Goal: Transaction & Acquisition: Purchase product/service

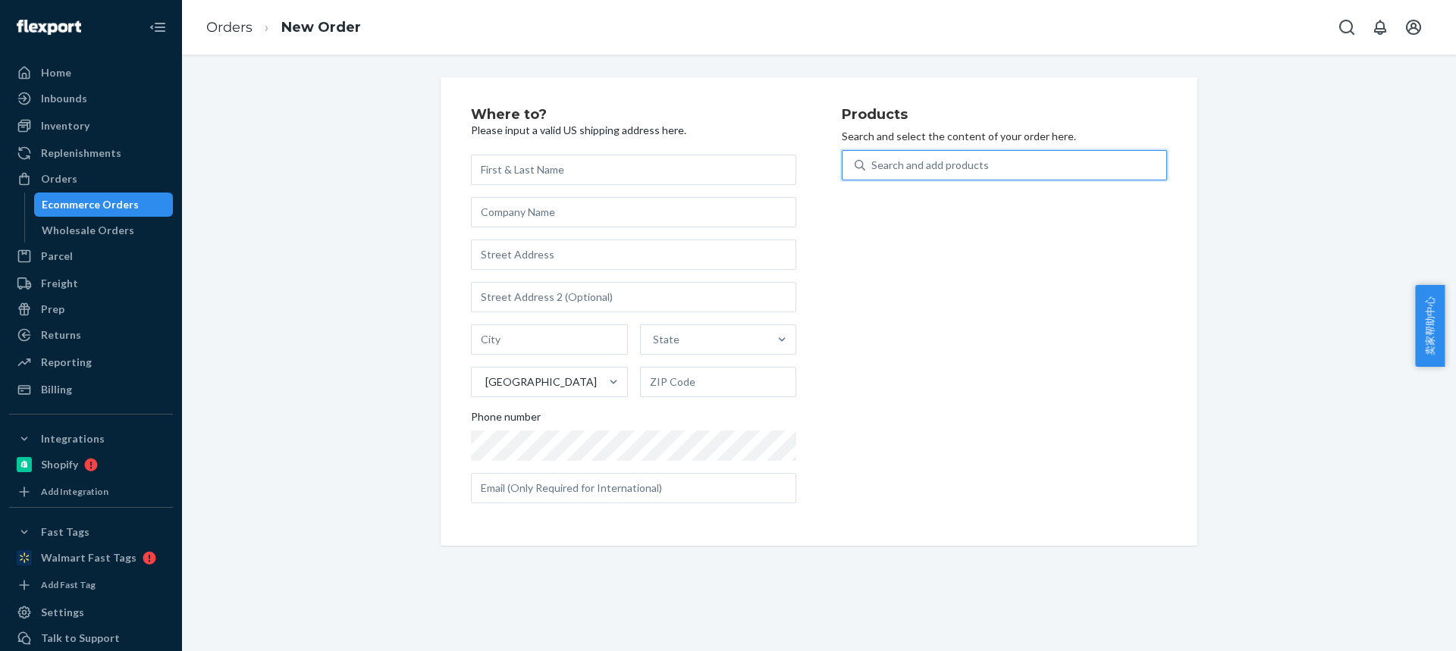
click at [895, 163] on div "Search and add products" at bounding box center [930, 165] width 118 height 15
click at [873, 163] on input "0 results available. Use Up and Down to choose options, press Enter to select t…" at bounding box center [872, 165] width 2 height 15
type input "6T35BUN"
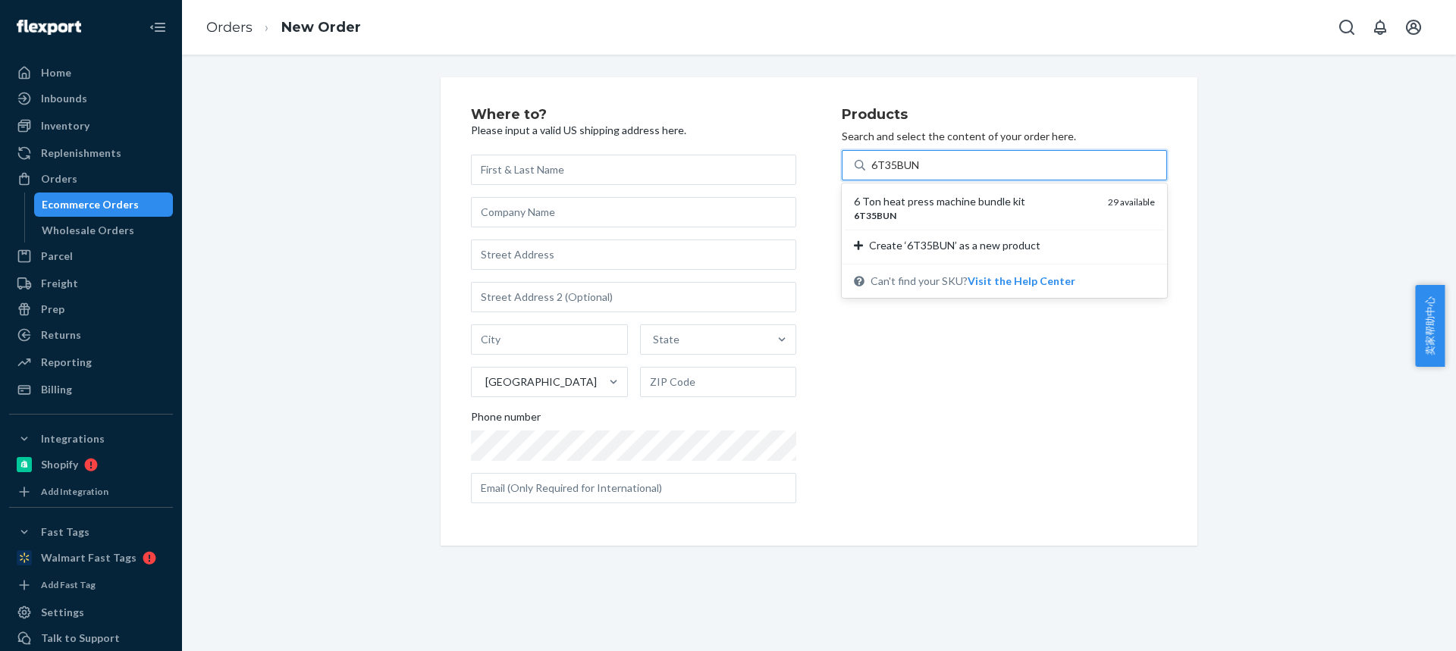
click at [938, 209] on div "6T35BUN" at bounding box center [975, 215] width 242 height 13
click at [920, 173] on input "6T35BUN" at bounding box center [895, 165] width 49 height 15
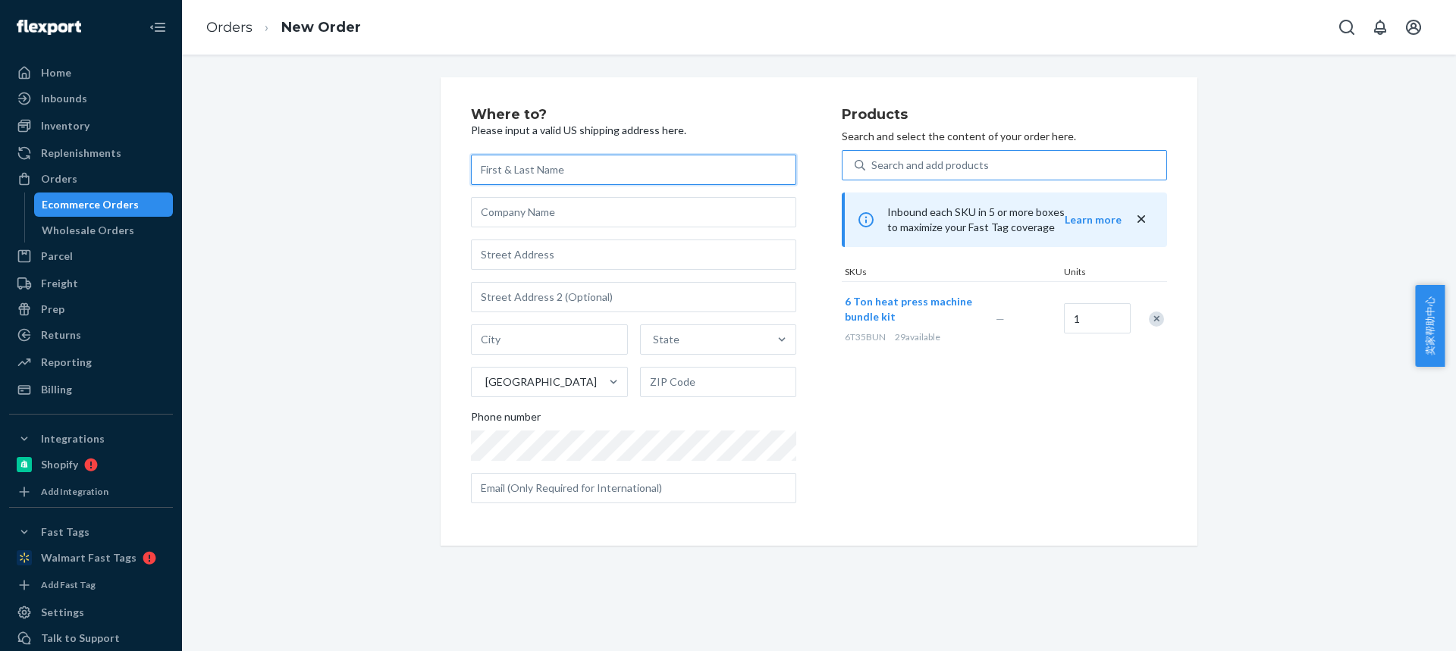
drag, startPoint x: 492, startPoint y: 174, endPoint x: 378, endPoint y: 17, distance: 193.6
click at [487, 174] on input "text" at bounding box center [633, 170] width 325 height 30
paste input "[PERSON_NAME]"
type input "[PERSON_NAME]"
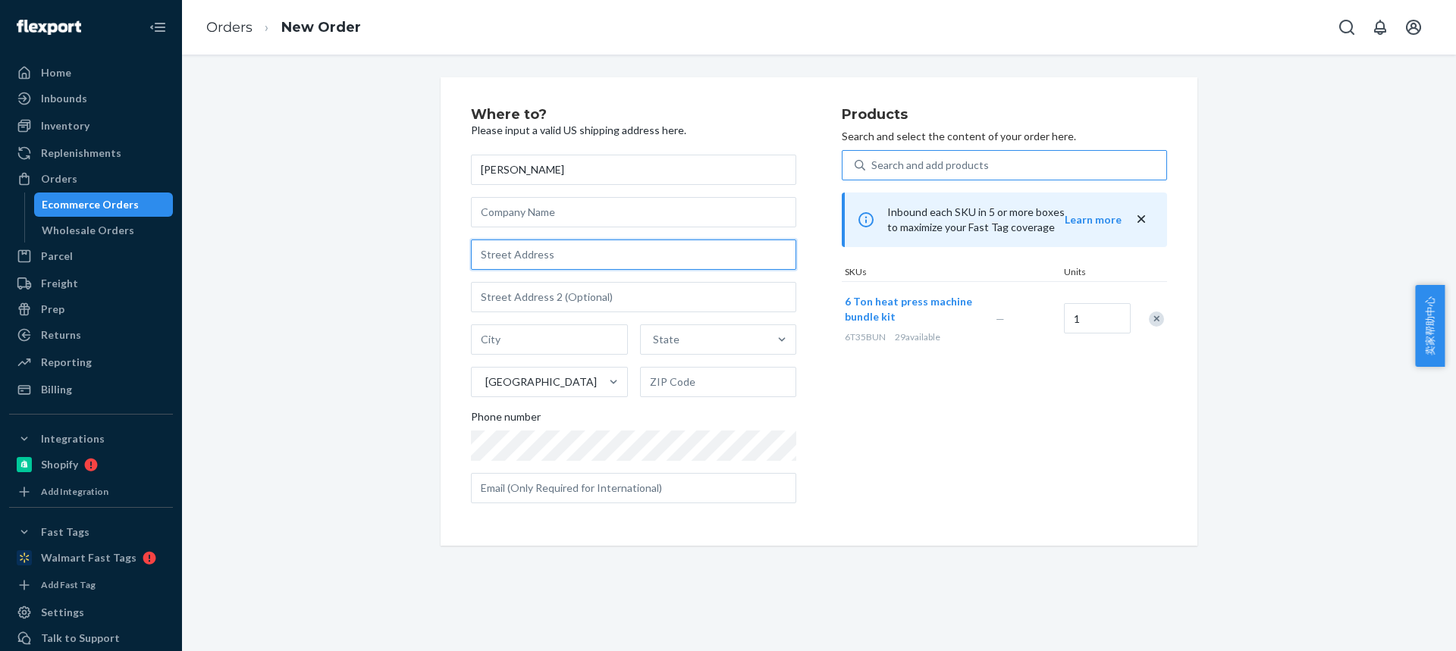
drag, startPoint x: 521, startPoint y: 259, endPoint x: 400, endPoint y: 13, distance: 274.6
click at [521, 258] on input "text" at bounding box center [633, 255] width 325 height 30
paste input "[STREET_ADDRESS]"
type input "[STREET_ADDRESS]"
drag, startPoint x: 529, startPoint y: 343, endPoint x: 520, endPoint y: 346, distance: 9.4
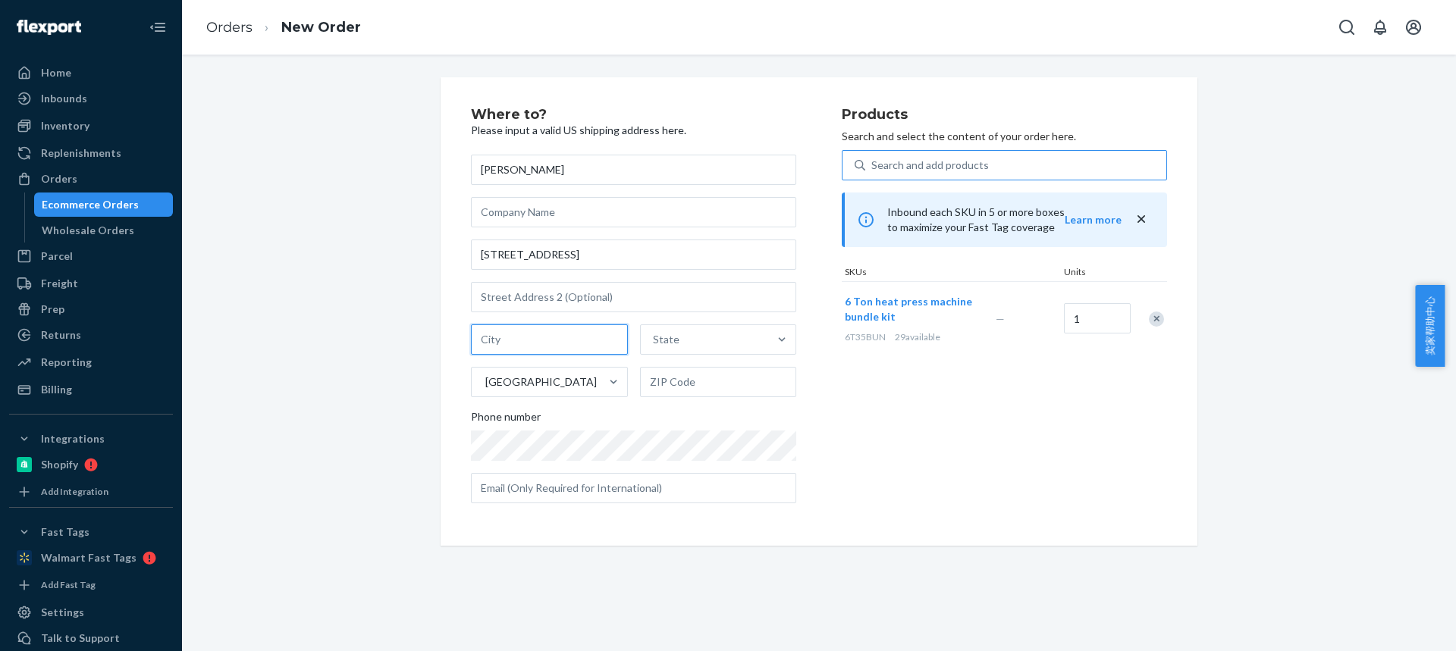
click at [526, 343] on input "text" at bounding box center [549, 339] width 157 height 30
paste input "[GEOGRAPHIC_DATA]"
drag, startPoint x: 552, startPoint y: 339, endPoint x: 676, endPoint y: 371, distance: 128.4
click at [666, 368] on div "[GEOGRAPHIC_DATA] State [GEOGRAPHIC_DATA]" at bounding box center [633, 360] width 325 height 73
type input "[GEOGRAPHIC_DATA]"
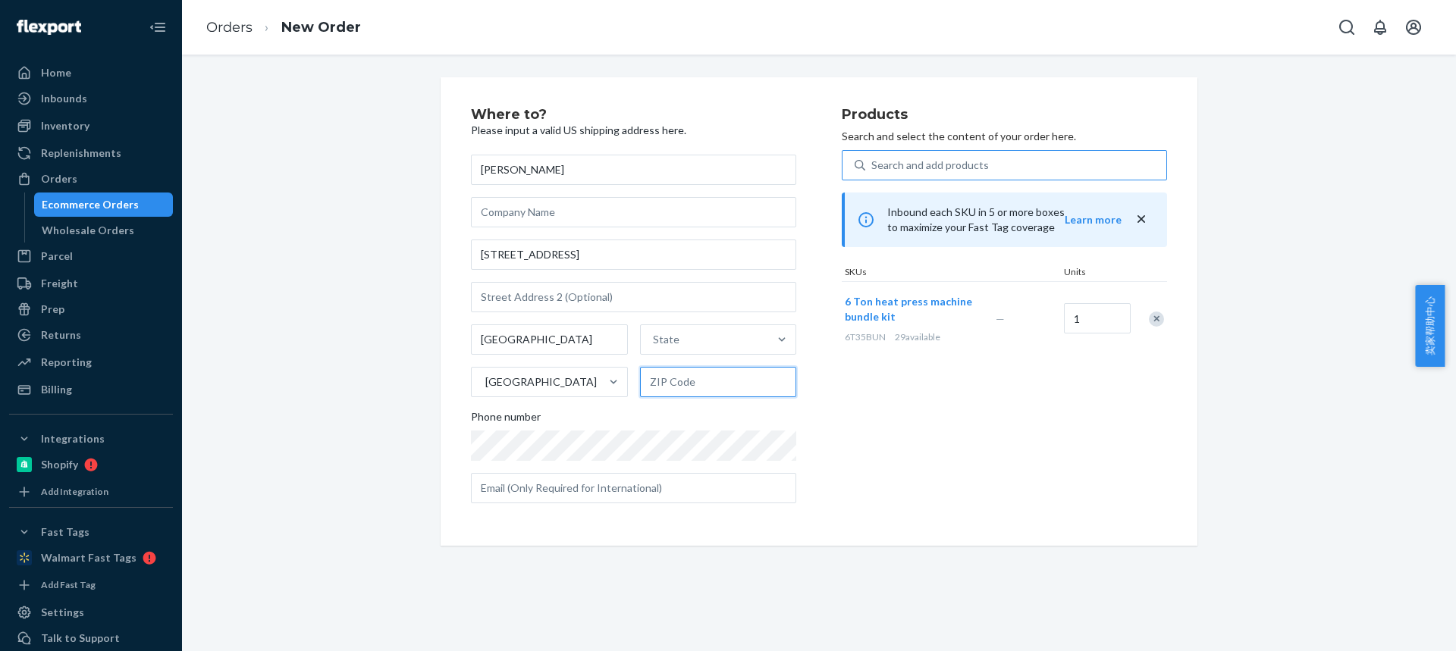
drag, startPoint x: 688, startPoint y: 384, endPoint x: 650, endPoint y: 380, distance: 38.1
click at [686, 384] on input "text" at bounding box center [718, 382] width 157 height 30
paste input "56301"
type input "56301"
drag, startPoint x: 527, startPoint y: 340, endPoint x: 654, endPoint y: 347, distance: 127.6
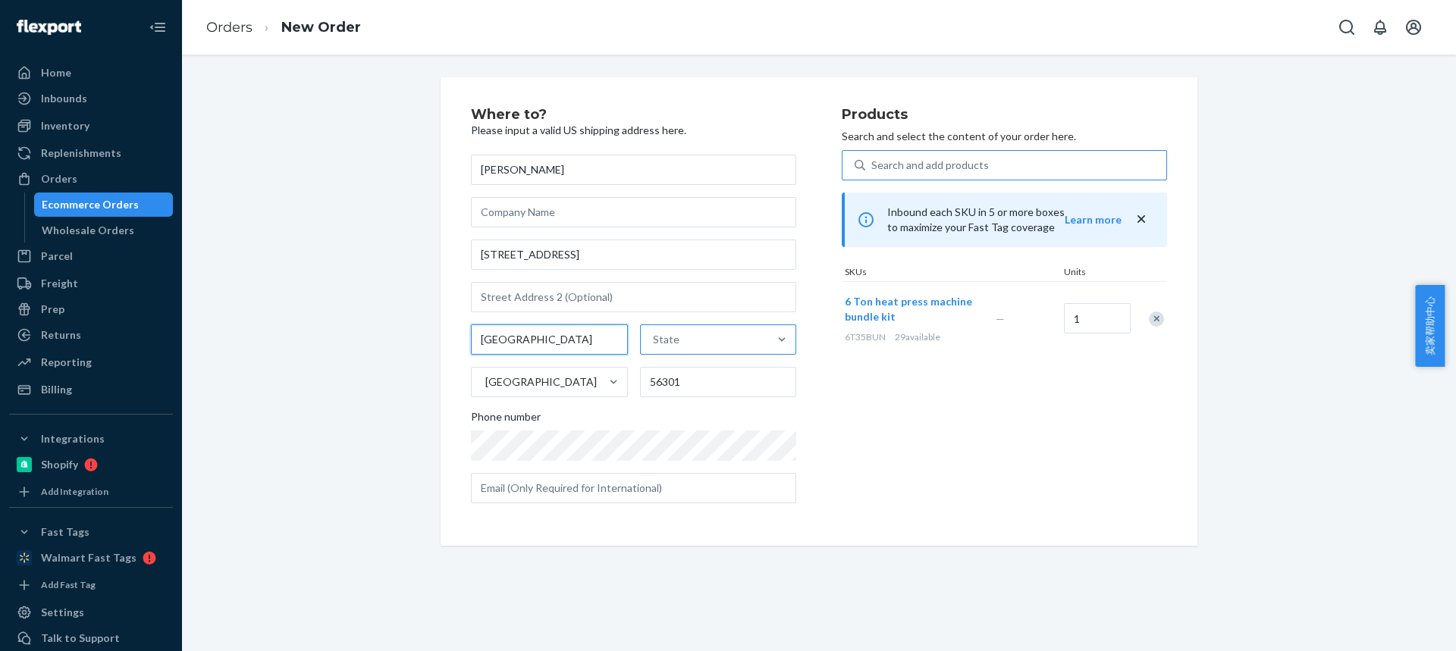
click at [635, 347] on div "[GEOGRAPHIC_DATA] 56301" at bounding box center [633, 360] width 325 height 73
type input "Saint Cloud"
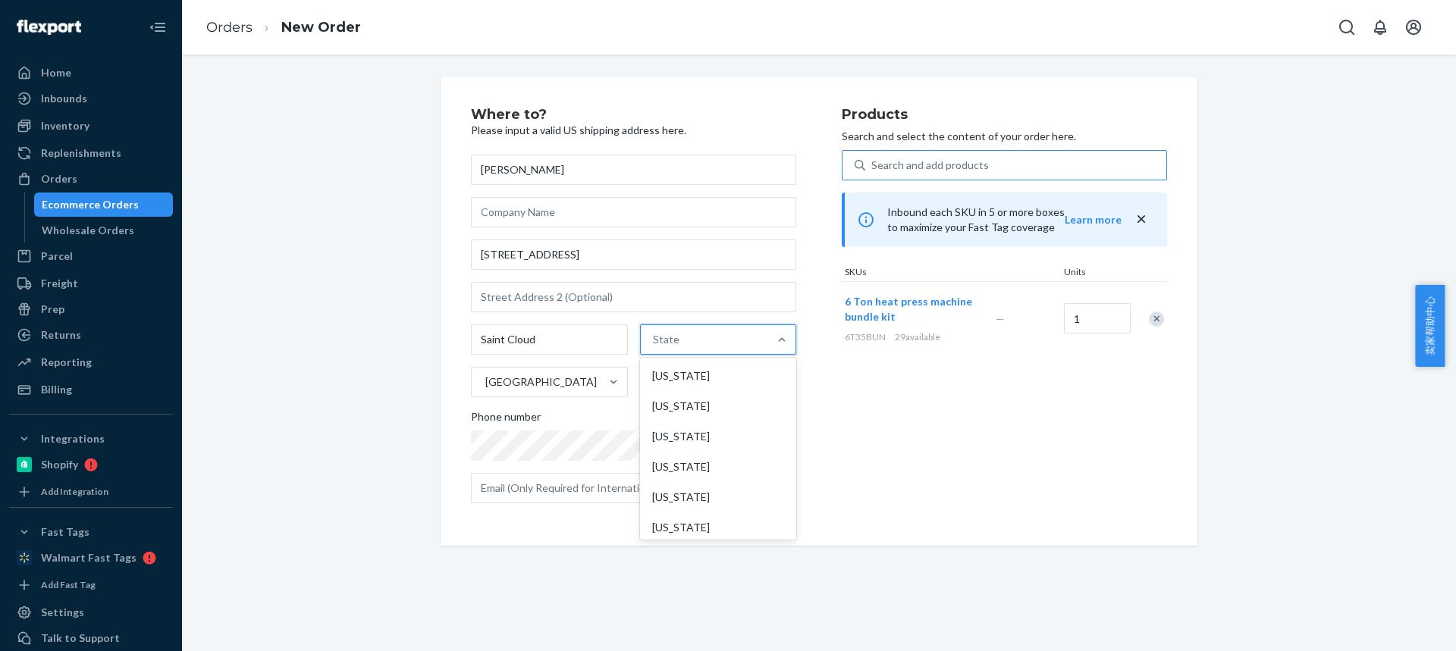
click at [686, 340] on div "State" at bounding box center [705, 339] width 128 height 30
click at [654, 340] on input "option [US_STATE] focused, 1 of 59. 59 results available. Use Up and Down to ch…" at bounding box center [654, 339] width 2 height 15
paste input "MN"
type input "MN"
click at [675, 380] on div "[US_STATE]" at bounding box center [716, 376] width 153 height 30
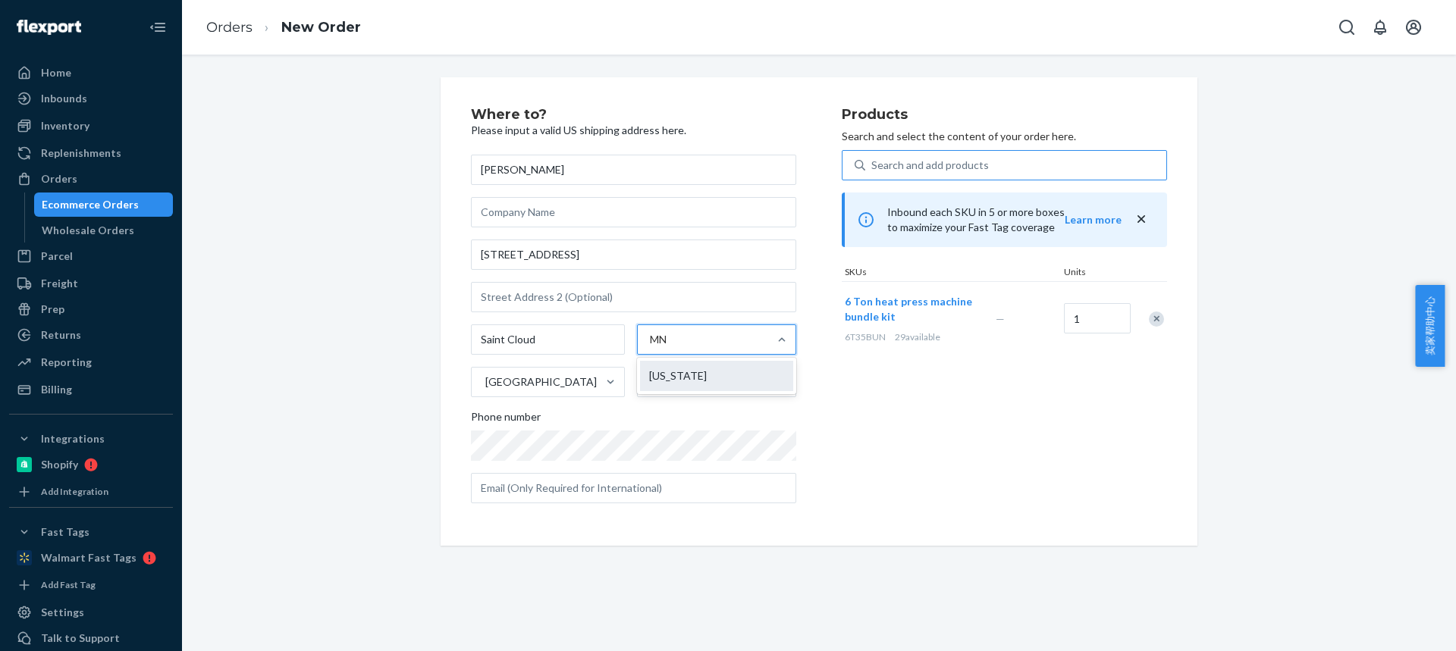
click at [673, 347] on input "MN" at bounding box center [662, 339] width 24 height 15
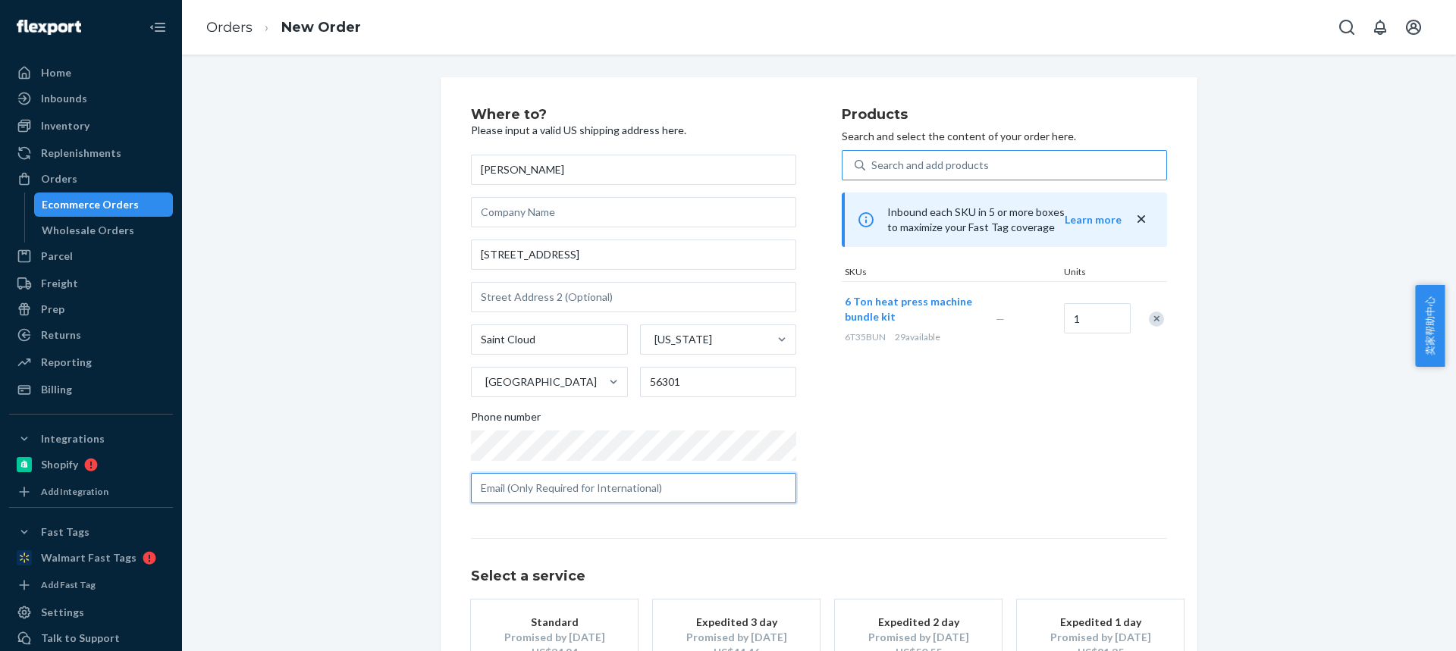
click at [585, 500] on input "text" at bounding box center [633, 488] width 325 height 30
paste input "[EMAIL_ADDRESS][DOMAIN_NAME]"
type input "[EMAIL_ADDRESS][DOMAIN_NAME]"
click at [588, 601] on button "Standard Promised by [DATE] US$34.94" at bounding box center [554, 638] width 167 height 76
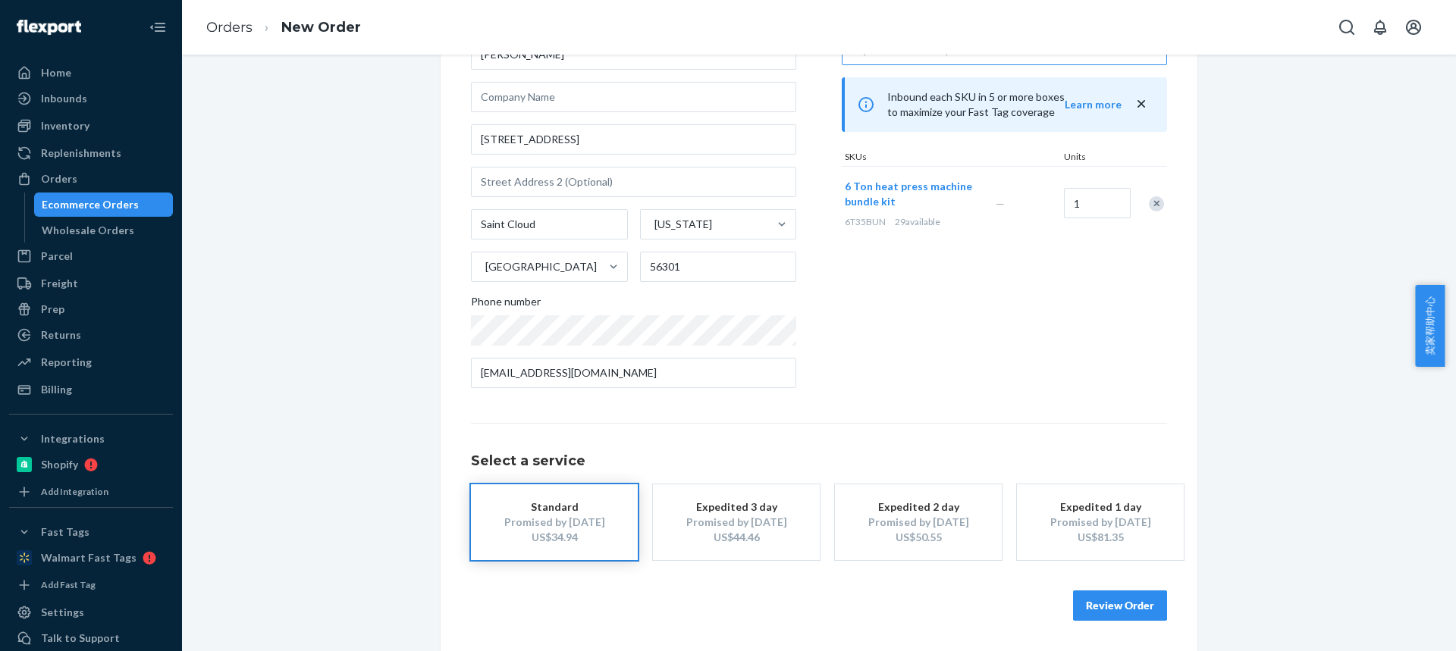
click at [1113, 606] on button "Review Order" at bounding box center [1120, 606] width 94 height 30
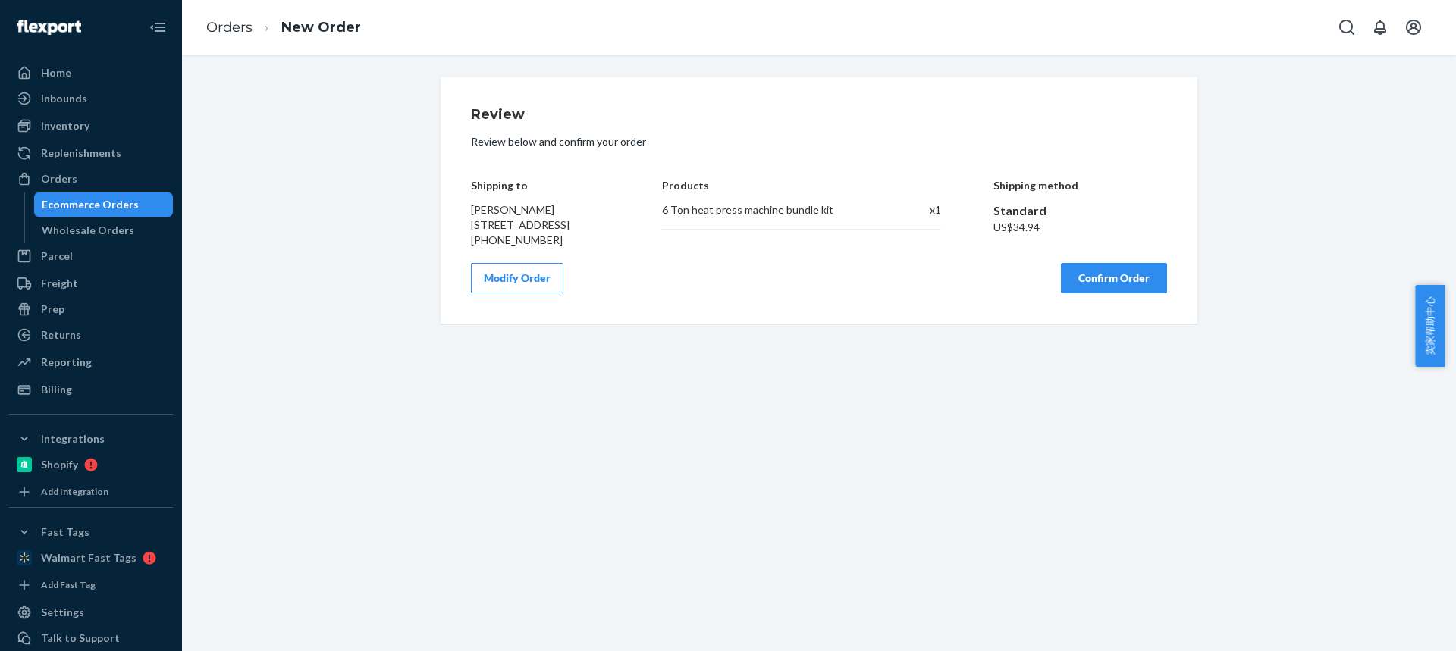
scroll to position [0, 0]
click at [1101, 293] on button "Confirm Order" at bounding box center [1114, 278] width 106 height 30
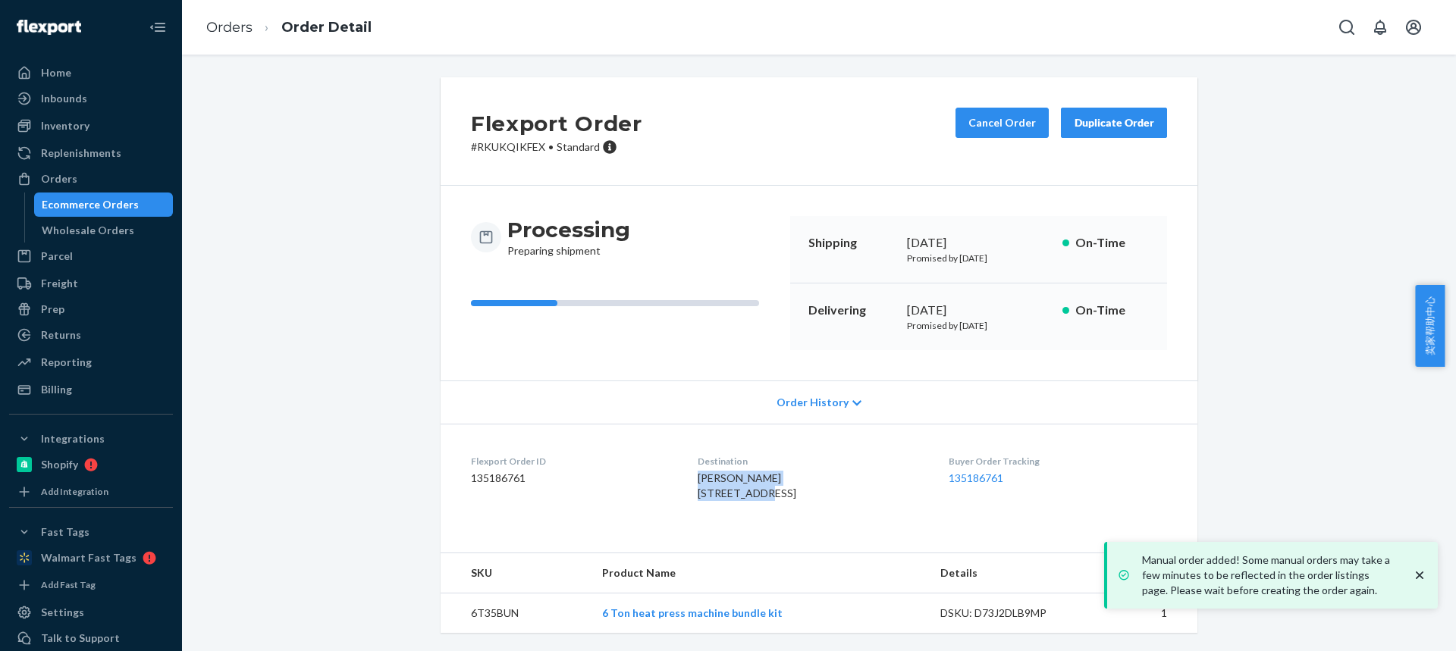
drag, startPoint x: 677, startPoint y: 476, endPoint x: 770, endPoint y: 488, distance: 93.3
click at [770, 488] on dl "Flexport Order ID 135186761 Destination [PERSON_NAME] [STREET_ADDRESS] US Buyer…" at bounding box center [818, 481] width 757 height 114
copy span "[PERSON_NAME] [STREET_ADDRESS]"
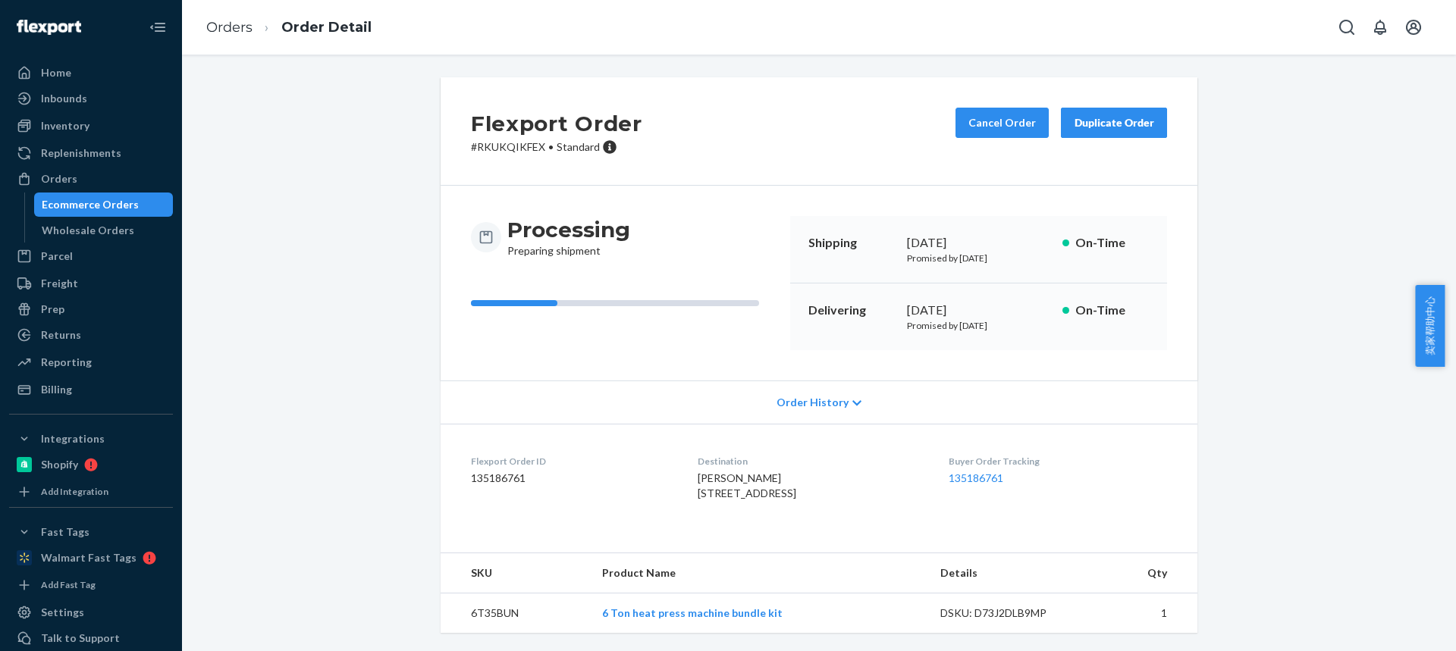
scroll to position [30, 0]
click at [487, 616] on td "6T35BUN" at bounding box center [514, 614] width 149 height 40
copy td "6T35BUN"
click at [224, 24] on link "Orders" at bounding box center [229, 27] width 46 height 17
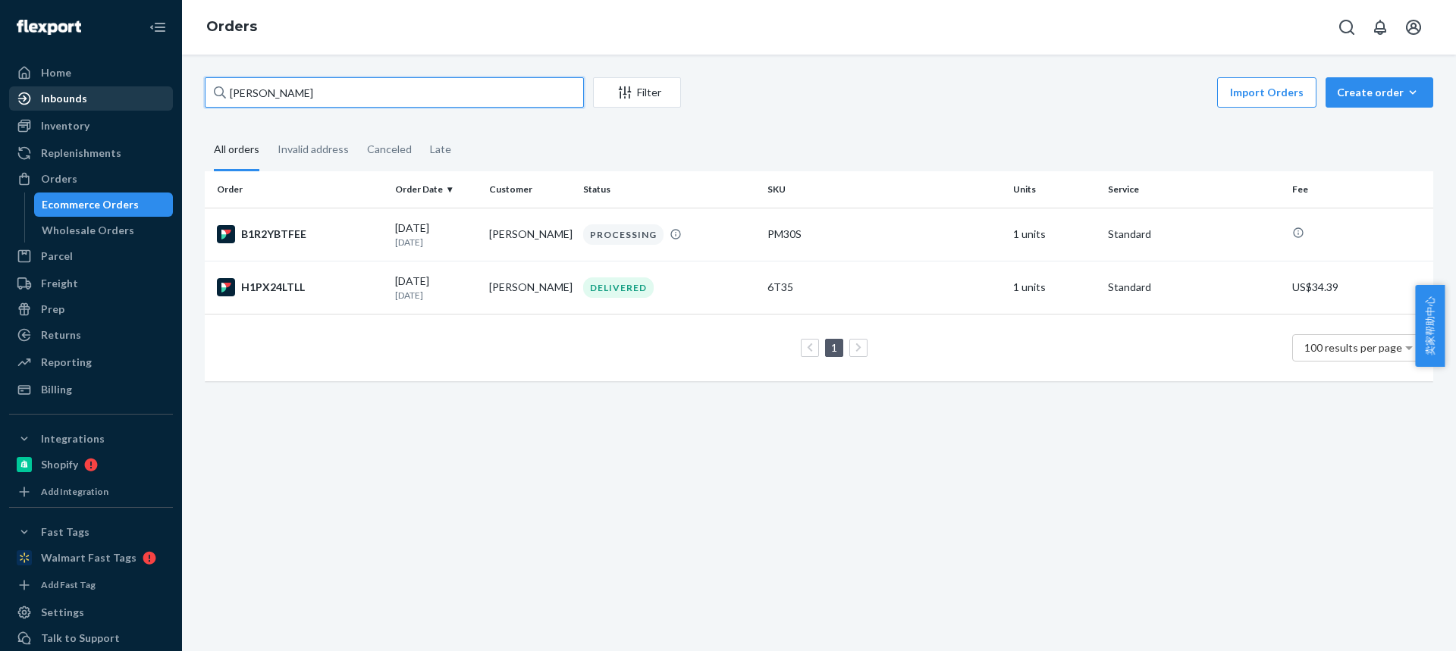
drag, startPoint x: 305, startPoint y: 92, endPoint x: 24, endPoint y: 102, distance: 281.4
click at [24, 102] on div "Home Inbounds Shipping Plans Problems Inventory Products Replenishments Orders …" at bounding box center [728, 325] width 1456 height 651
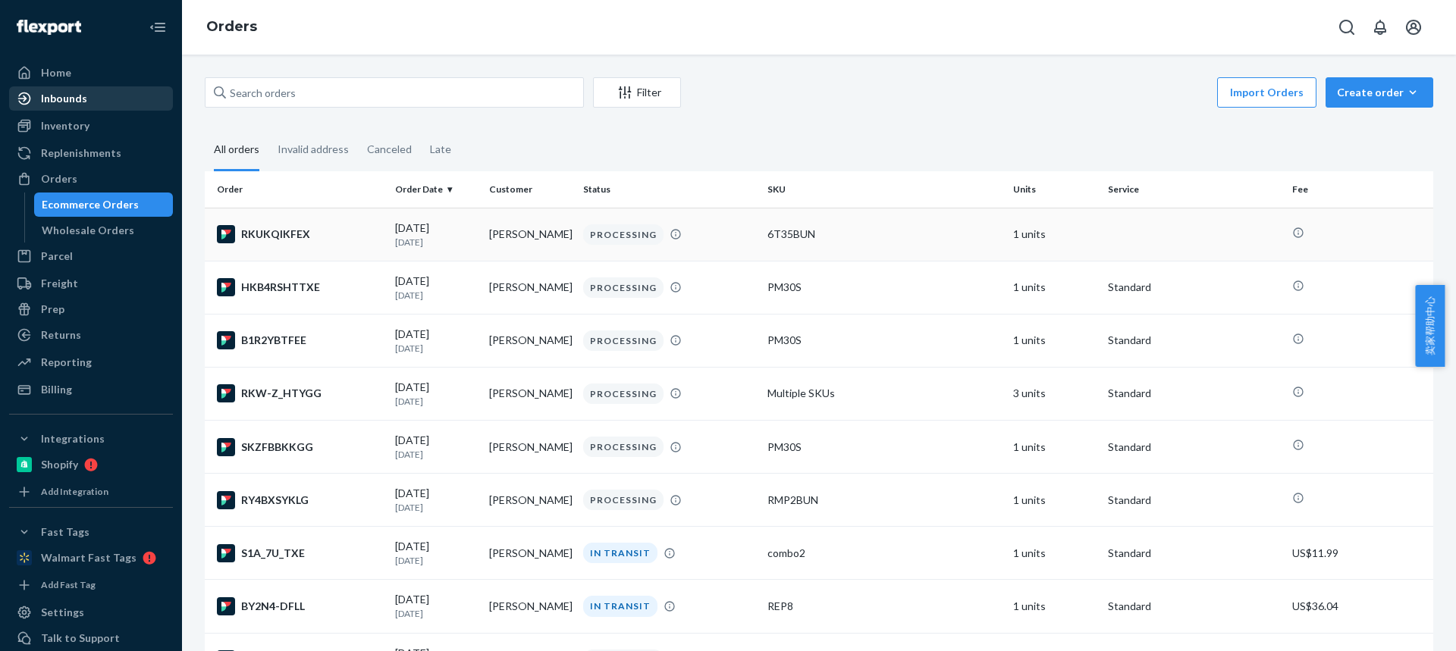
click at [443, 235] on div "[DATE] [DATE]" at bounding box center [436, 235] width 82 height 28
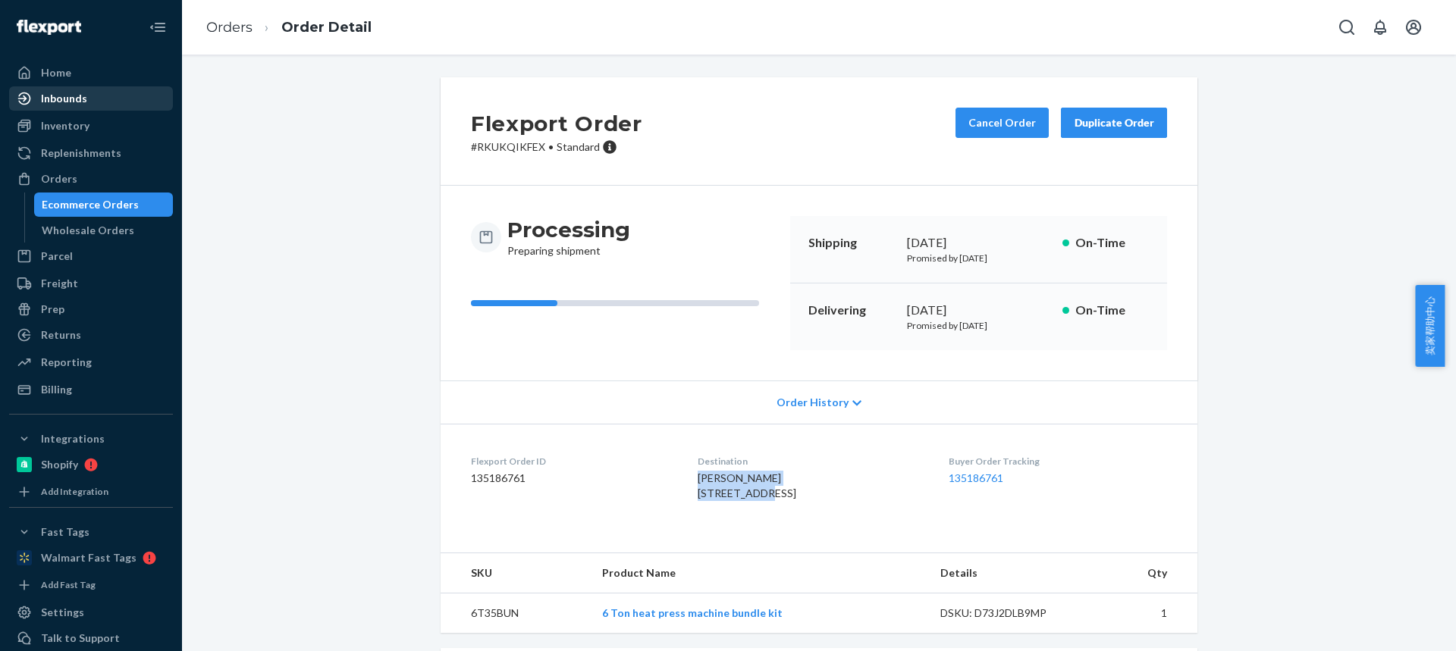
drag, startPoint x: 754, startPoint y: 500, endPoint x: 678, endPoint y: 479, distance: 78.7
click at [678, 479] on dl "Flexport Order ID 135186761 Destination [PERSON_NAME] [STREET_ADDRESS] US Buyer…" at bounding box center [818, 481] width 757 height 114
copy span "[PERSON_NAME] [STREET_ADDRESS]"
click at [488, 634] on td "6T35BUN" at bounding box center [514, 614] width 149 height 40
drag, startPoint x: 488, startPoint y: 643, endPoint x: 502, endPoint y: 608, distance: 37.7
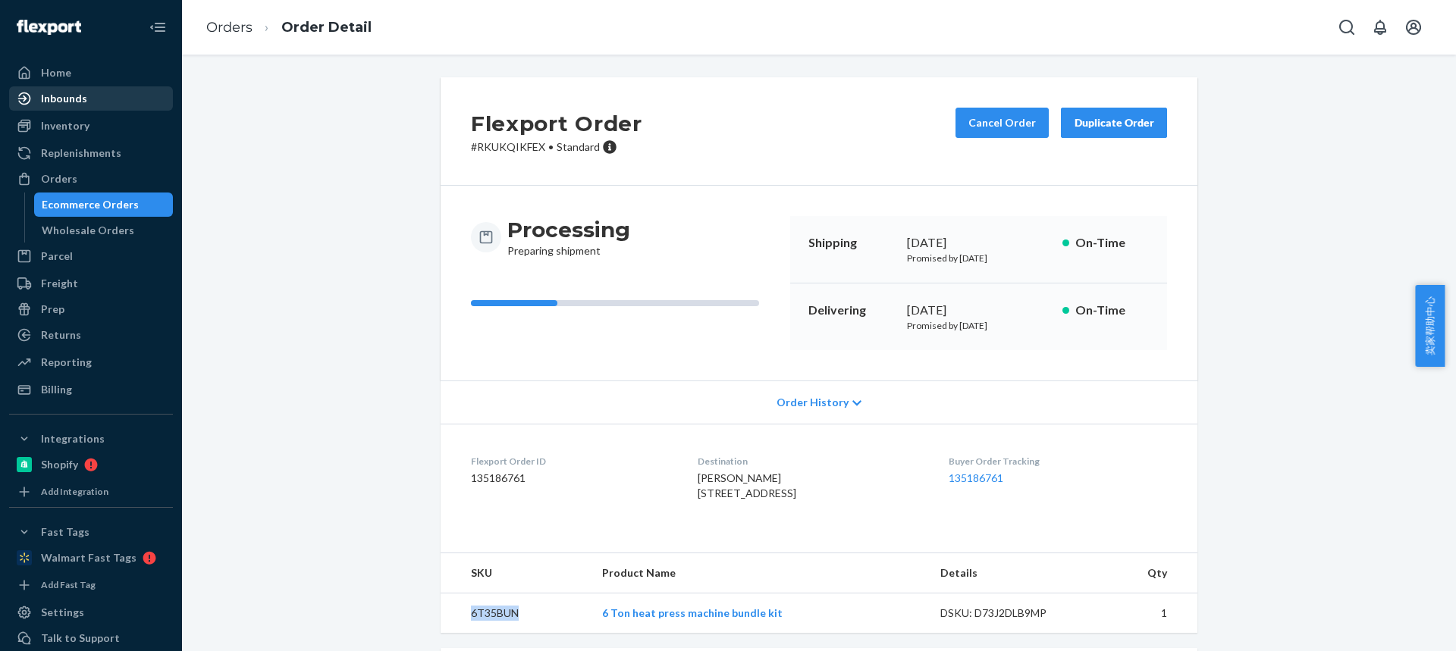
click at [488, 634] on td "6T35BUN" at bounding box center [514, 614] width 149 height 40
copy td "6T35BUN"
